Goal: Use online tool/utility: Utilize a website feature to perform a specific function

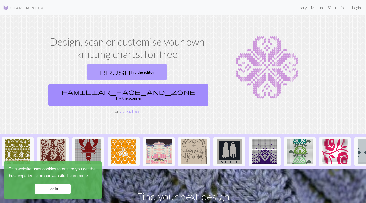
click at [93, 73] on link "brush Try the editor" at bounding box center [127, 72] width 80 height 16
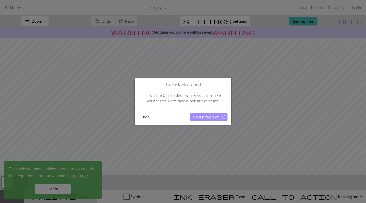
click at [145, 116] on button "Close" at bounding box center [145, 117] width 13 height 8
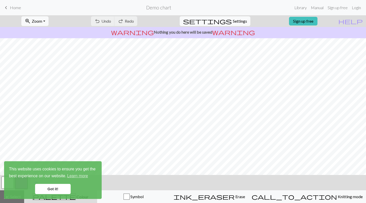
click at [56, 187] on link "Got it!" at bounding box center [53, 189] width 36 height 10
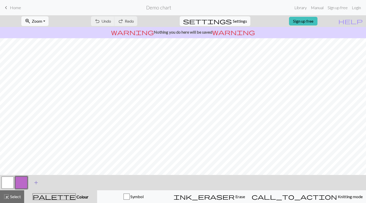
click at [37, 182] on span "add" at bounding box center [36, 182] width 6 height 7
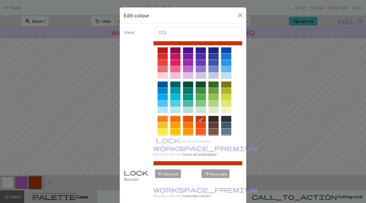
scroll to position [0, 0]
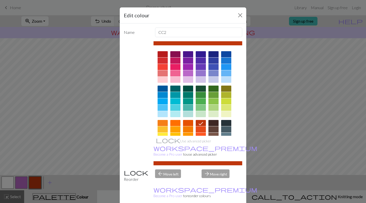
click at [213, 54] on div at bounding box center [213, 54] width 10 height 6
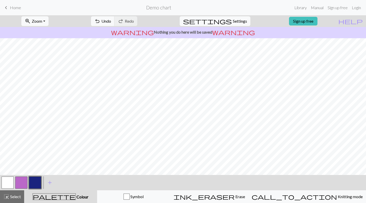
click at [24, 182] on button "button" at bounding box center [21, 182] width 12 height 12
click at [24, 182] on div "Edit colour Name CC1 Use advanced picker workspace_premium Become a Pro user to…" at bounding box center [183, 101] width 366 height 203
click at [76, 195] on span "Colour" at bounding box center [82, 196] width 13 height 5
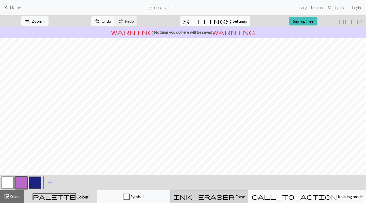
click at [233, 198] on span "ink_eraser" at bounding box center [204, 196] width 61 height 7
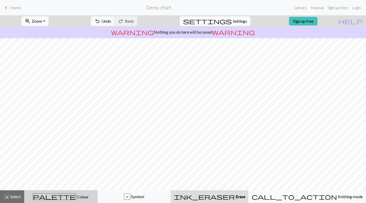
click at [76, 197] on span "Colour" at bounding box center [82, 196] width 13 height 5
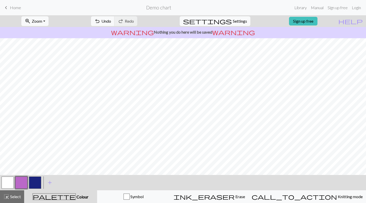
click at [21, 182] on button "button" at bounding box center [21, 182] width 12 height 12
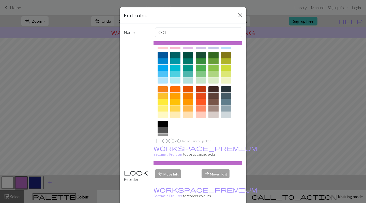
scroll to position [36, 0]
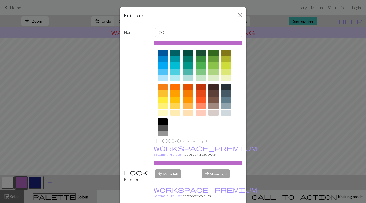
click at [213, 106] on div at bounding box center [213, 106] width 10 height 6
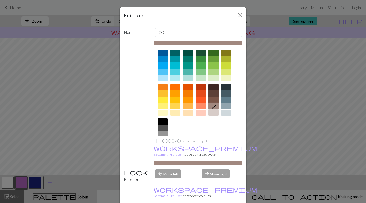
click at [214, 99] on div at bounding box center [213, 100] width 10 height 6
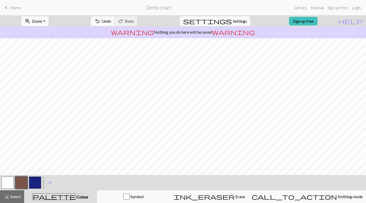
click at [9, 183] on button "button" at bounding box center [8, 182] width 12 height 12
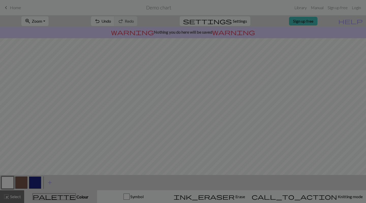
click at [9, 183] on div "Edit colour Name MC Use advanced picker workspace_premium Become a Pro user to …" at bounding box center [183, 101] width 366 height 203
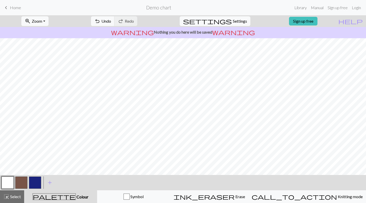
click at [9, 183] on button "button" at bounding box center [8, 182] width 12 height 12
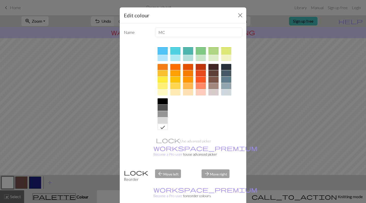
scroll to position [56, 0]
click at [215, 94] on div at bounding box center [213, 92] width 10 height 6
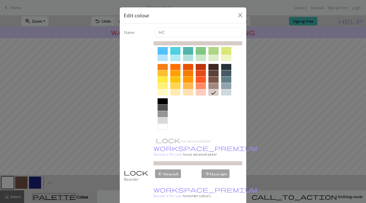
scroll to position [55, 0]
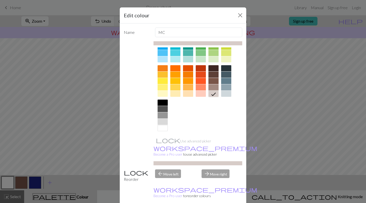
click at [165, 94] on div at bounding box center [163, 94] width 10 height 6
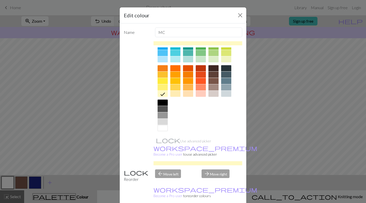
click at [163, 129] on div at bounding box center [163, 128] width 10 height 6
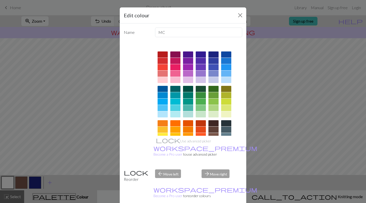
scroll to position [0, 0]
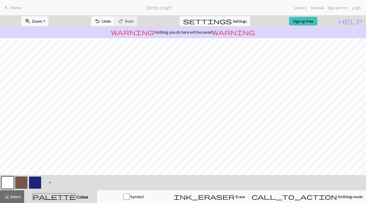
click at [49, 184] on span "add" at bounding box center [50, 182] width 6 height 7
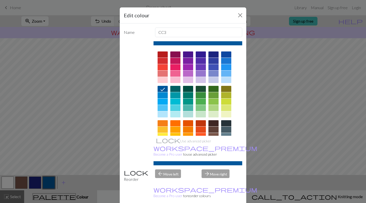
click at [214, 95] on div at bounding box center [213, 95] width 10 height 6
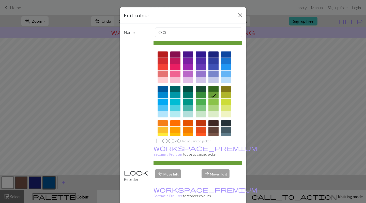
click at [213, 90] on div at bounding box center [213, 89] width 10 height 6
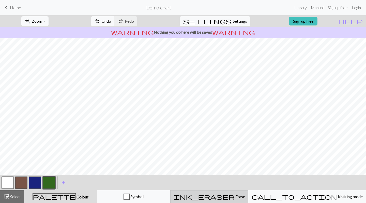
click at [234, 194] on span "ink_eraser" at bounding box center [204, 196] width 61 height 7
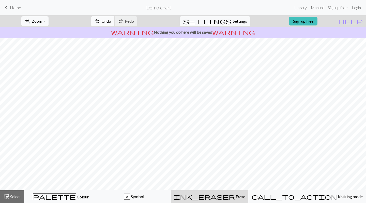
click at [111, 21] on span "Undo" at bounding box center [106, 21] width 10 height 5
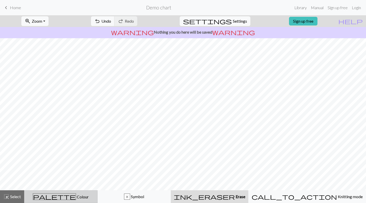
click at [60, 193] on span "palette" at bounding box center [54, 196] width 43 height 7
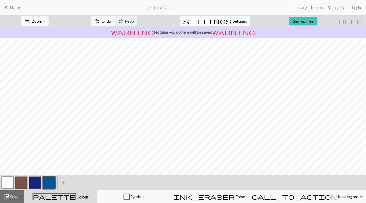
click at [4, 181] on button "button" at bounding box center [8, 182] width 12 height 12
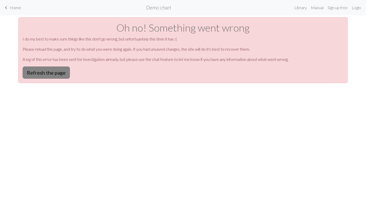
click at [49, 71] on button "Refresh the page" at bounding box center [46, 72] width 47 height 12
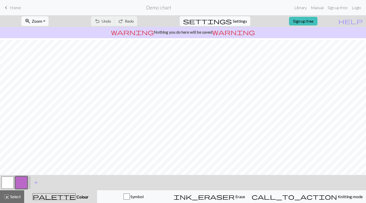
scroll to position [13, 0]
